Goal: Task Accomplishment & Management: Manage account settings

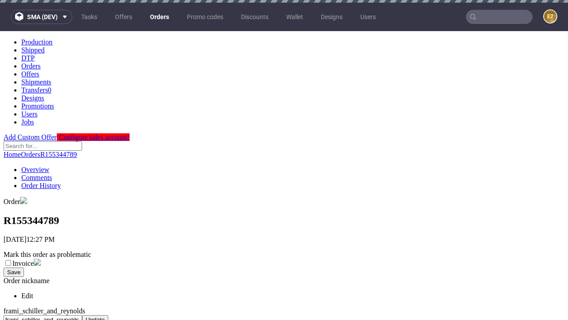
scroll to position [339, 0]
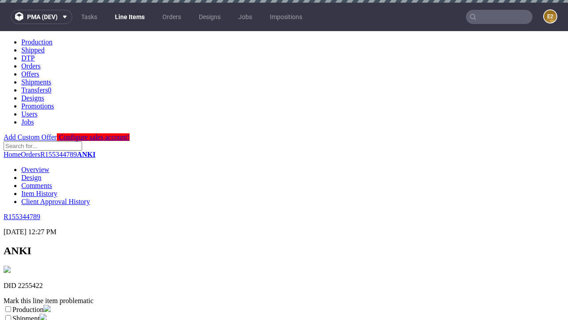
scroll to position [3, 0]
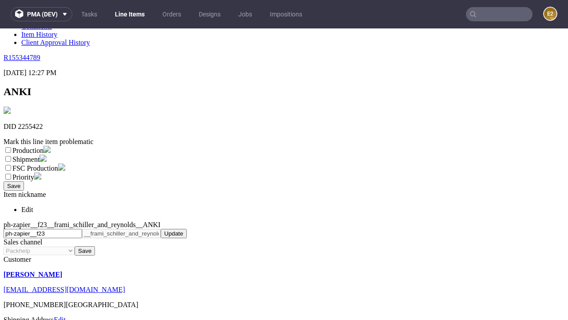
select select "dtp_ca_needed"
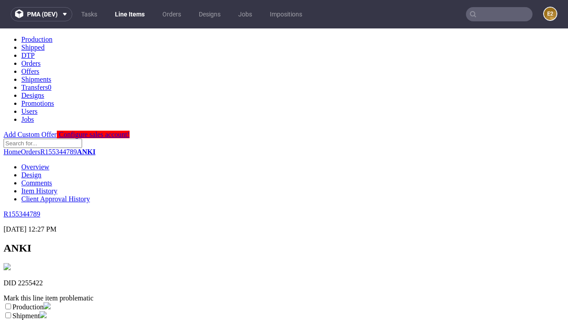
scroll to position [0, 0]
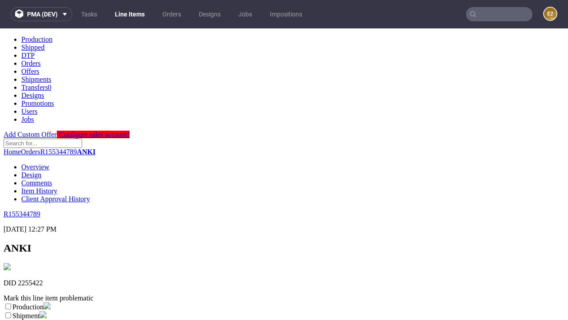
checkbox input "true"
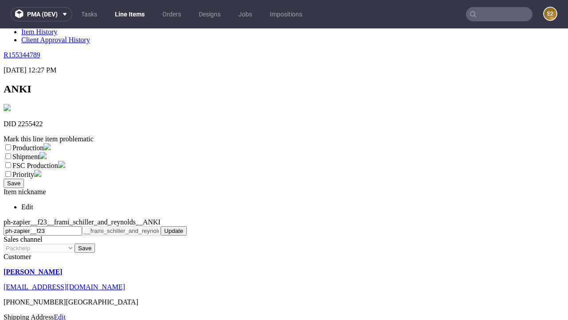
type textarea "test"
